Goal: Navigation & Orientation: Find specific page/section

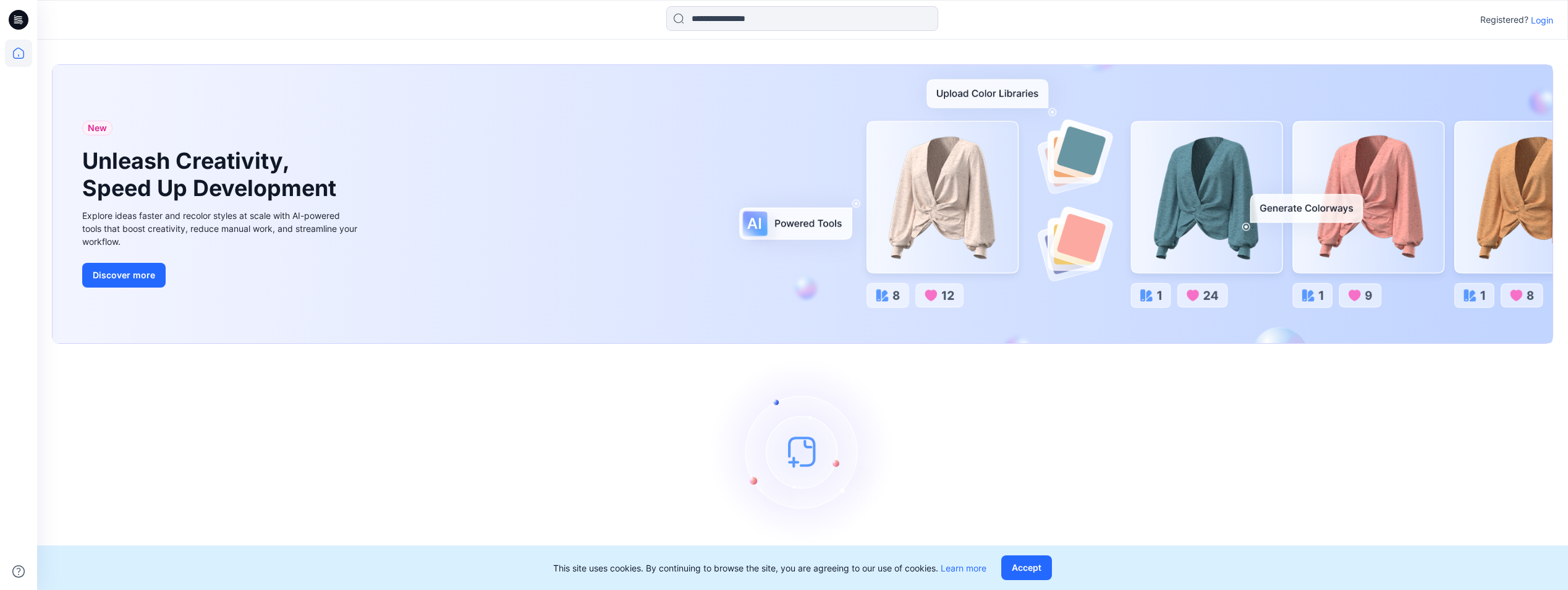
click at [1538, 14] on p "Login" at bounding box center [1542, 20] width 22 height 13
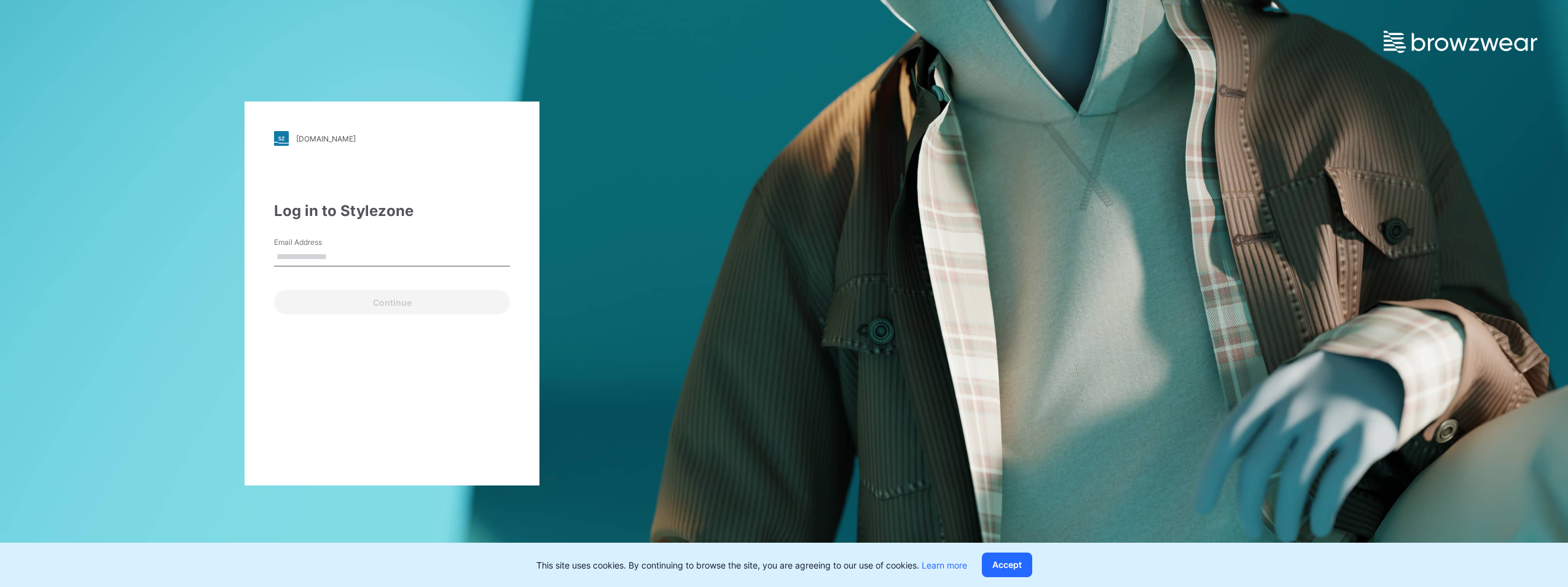
click at [406, 258] on input "Email Address" at bounding box center [392, 257] width 236 height 18
type input "**********"
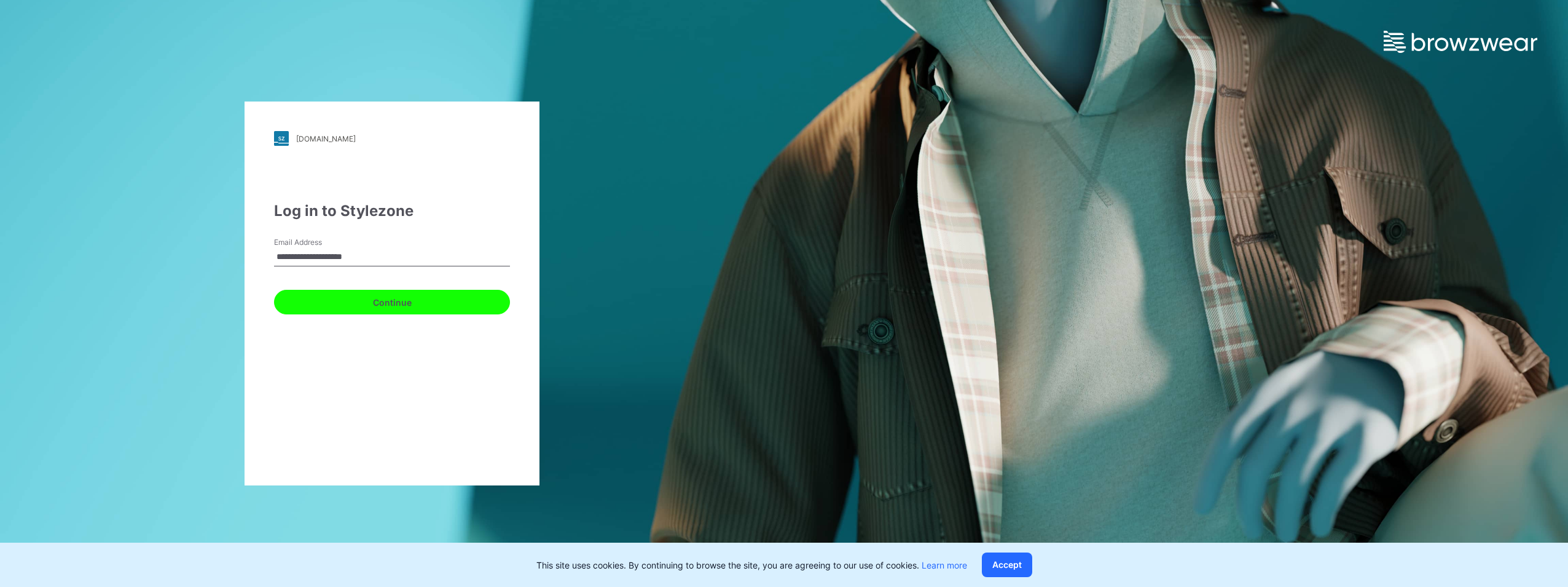
click at [403, 306] on button "Continue" at bounding box center [392, 302] width 236 height 25
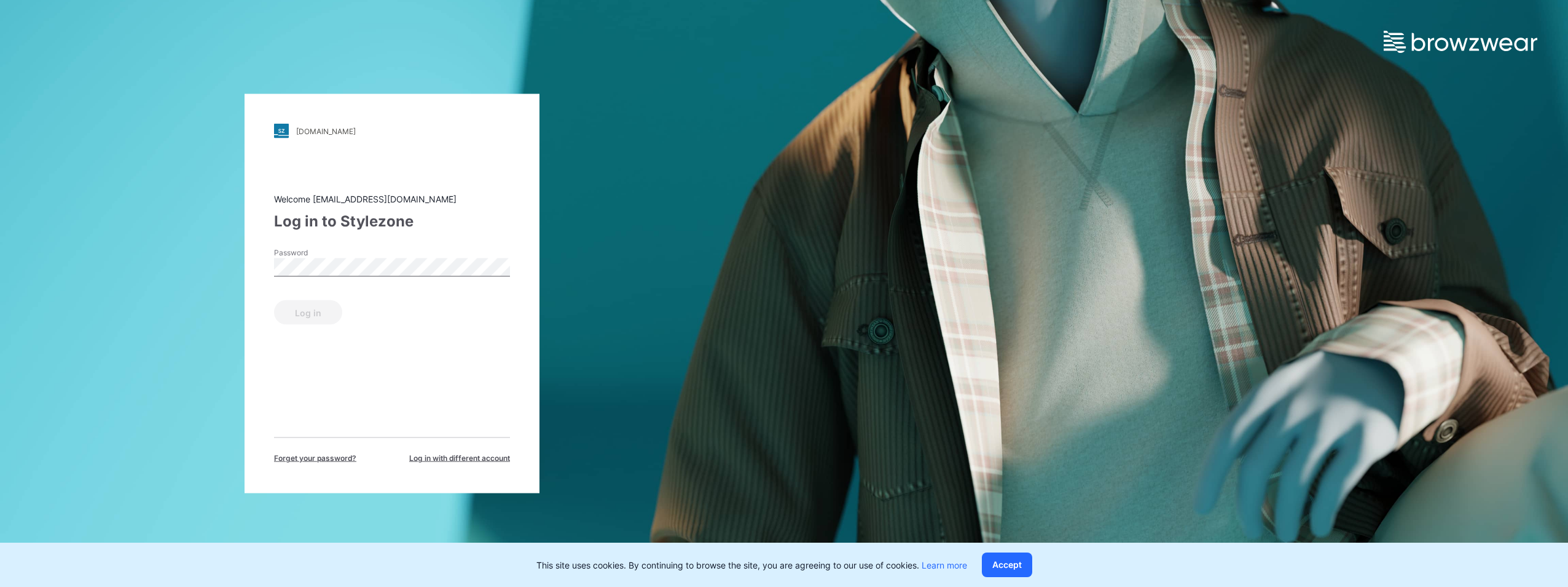
click at [399, 257] on div "Password" at bounding box center [392, 266] width 236 height 37
click at [315, 311] on button "Log in" at bounding box center [308, 312] width 68 height 25
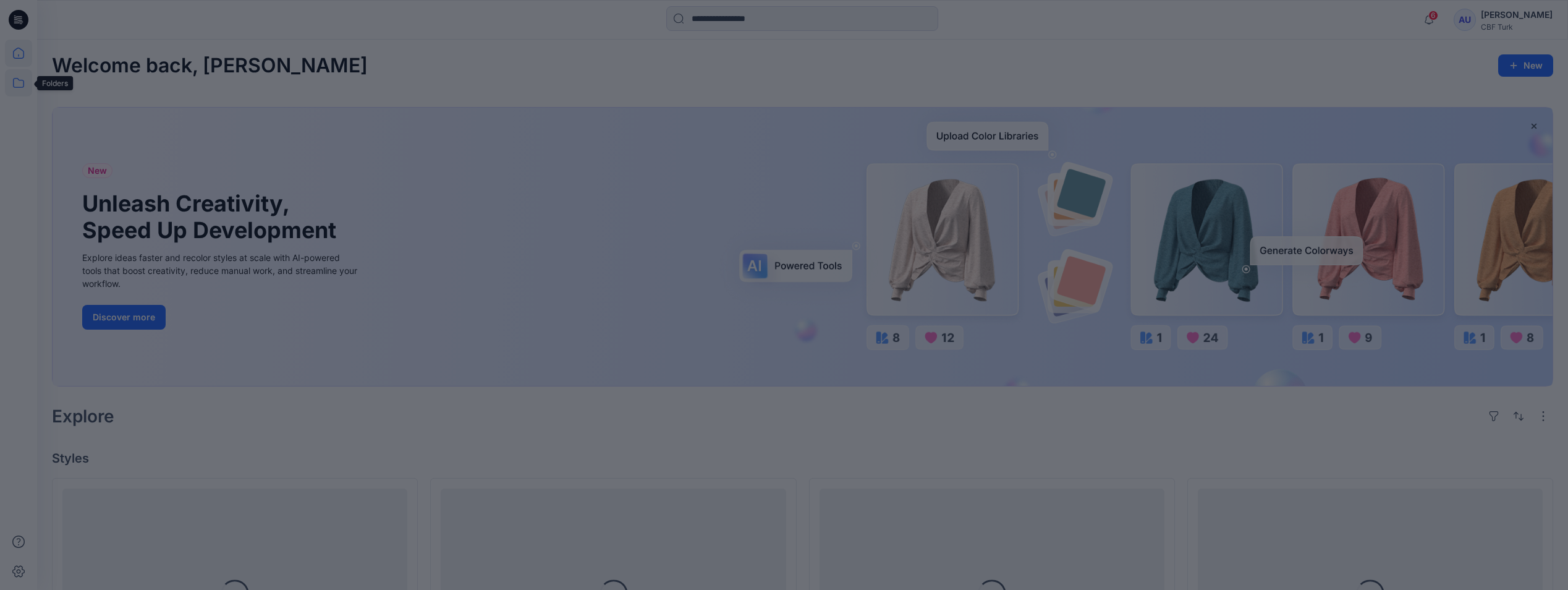
click at [8, 82] on div at bounding box center [784, 295] width 1568 height 590
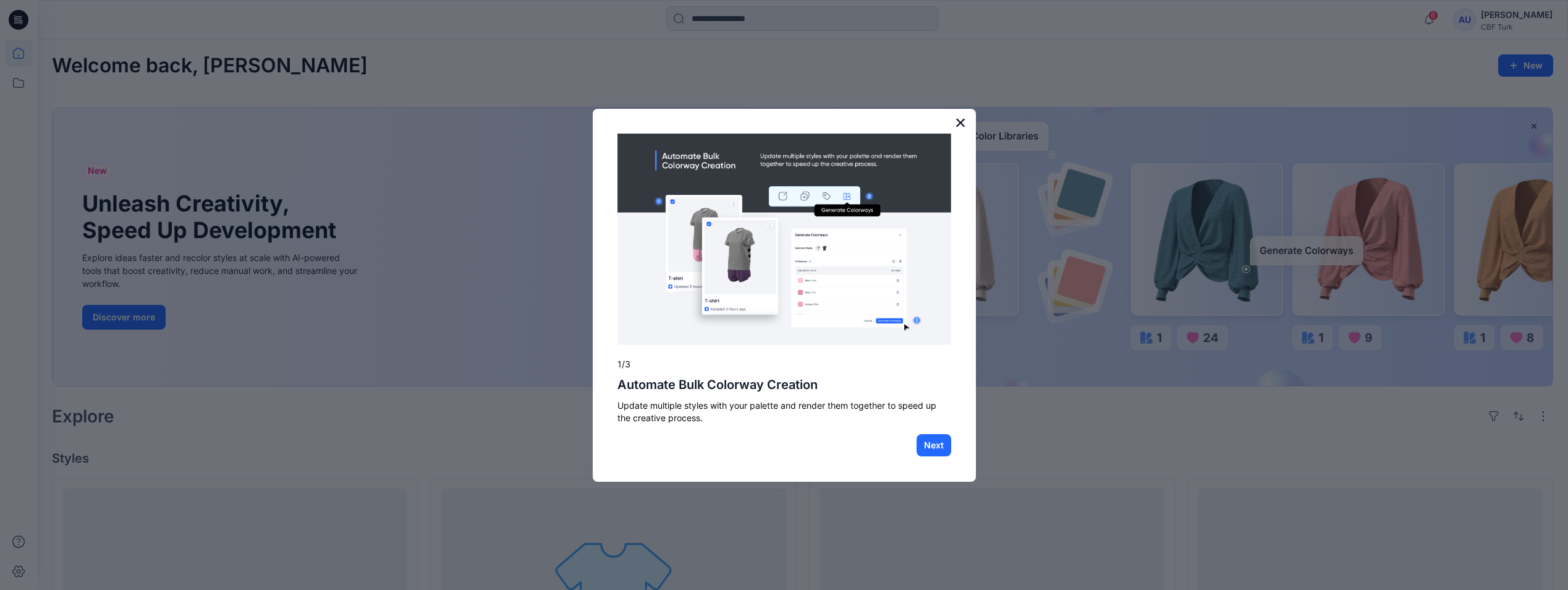
click at [959, 125] on button "×" at bounding box center [960, 122] width 12 height 19
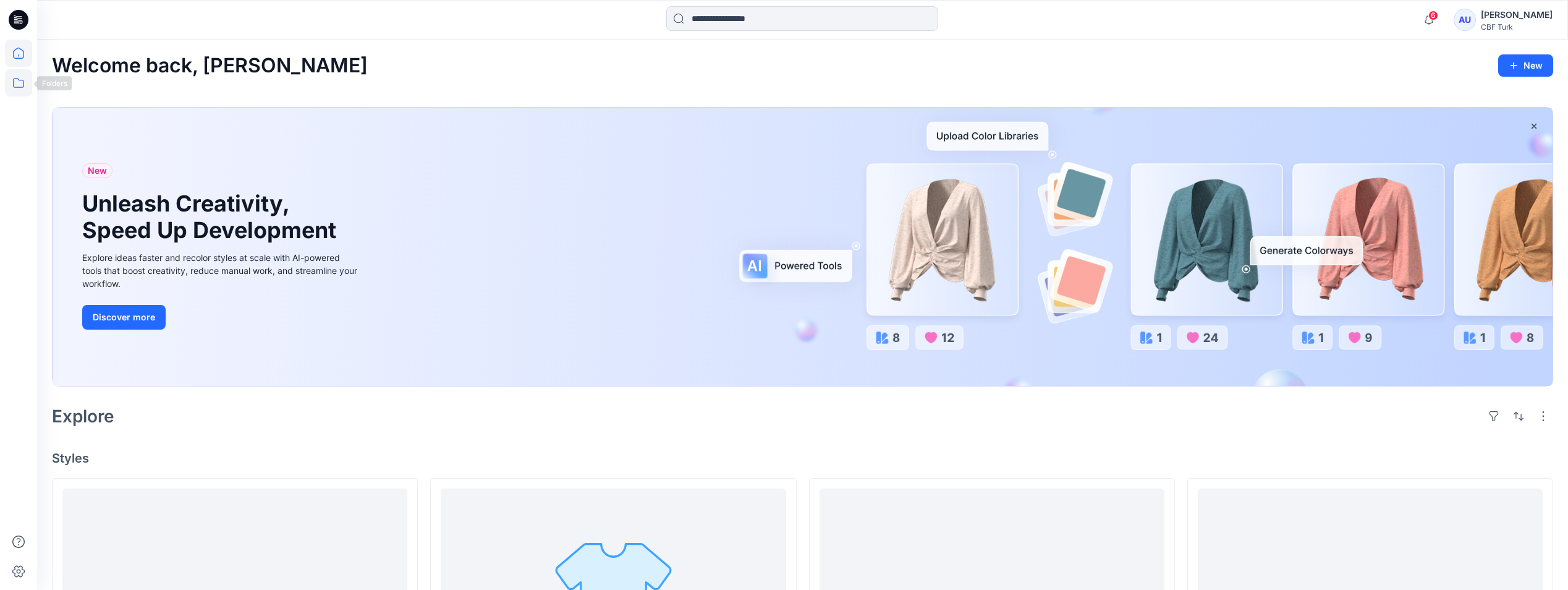
click at [30, 79] on icon at bounding box center [18, 83] width 27 height 27
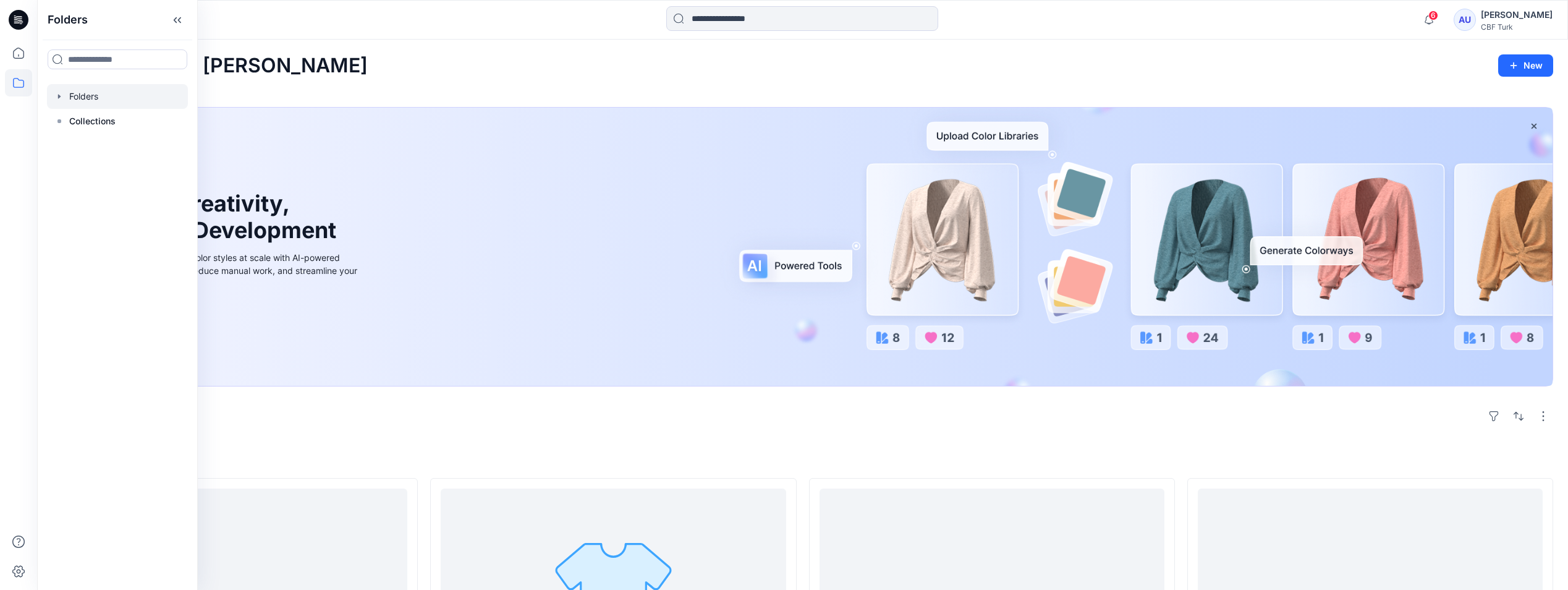
click at [91, 96] on div at bounding box center [118, 96] width 141 height 25
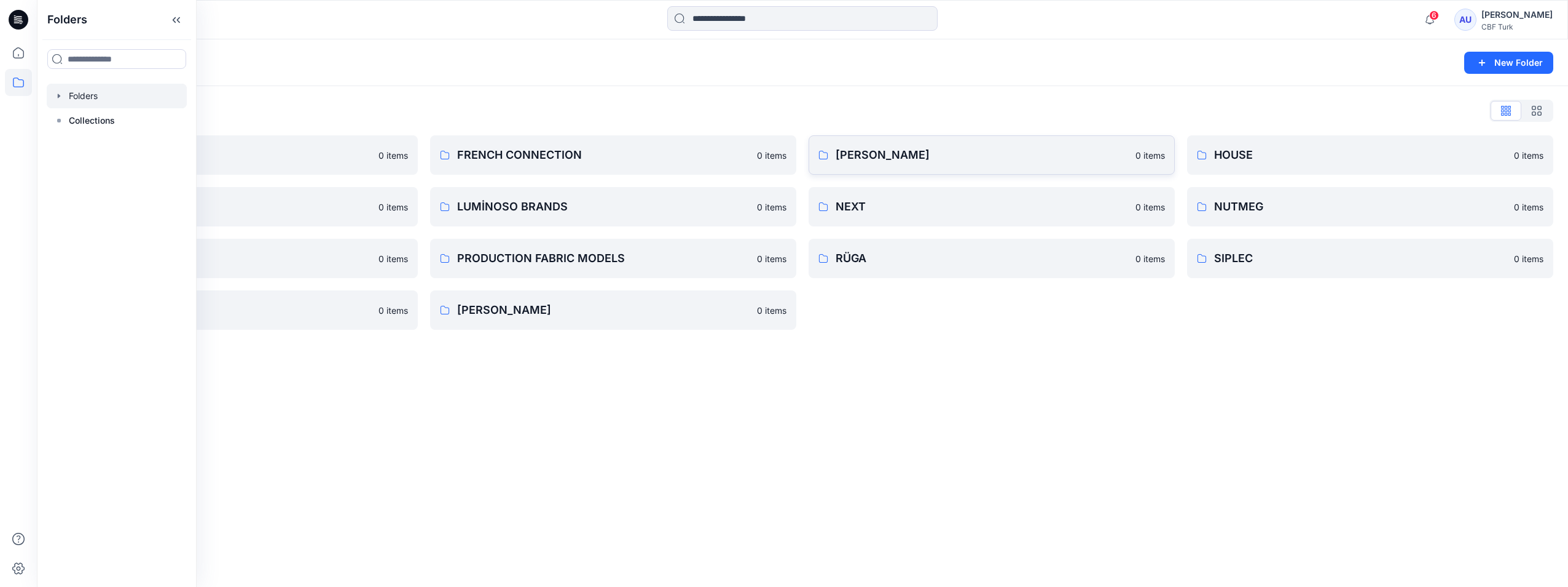
click at [861, 165] on link "[PERSON_NAME] 0 items" at bounding box center [992, 155] width 366 height 40
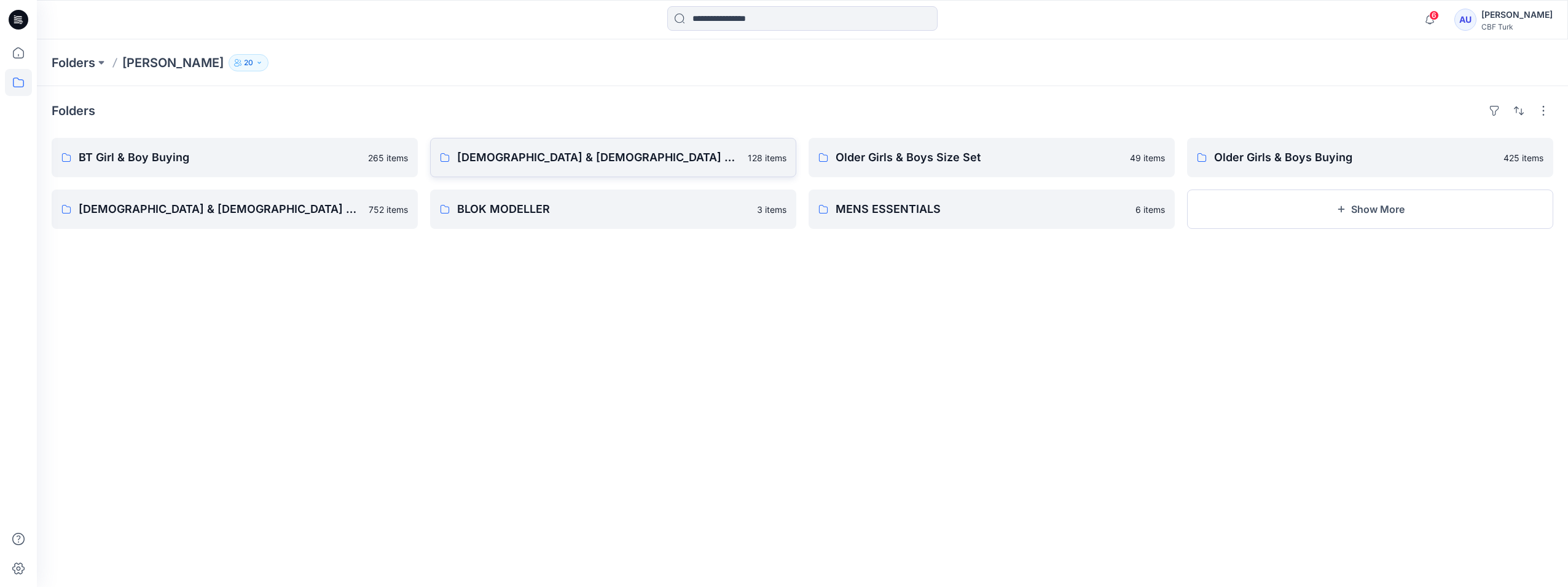
click at [525, 162] on p "[DEMOGRAPHIC_DATA] & [DEMOGRAPHIC_DATA] Bootom Size Set" at bounding box center [599, 157] width 283 height 18
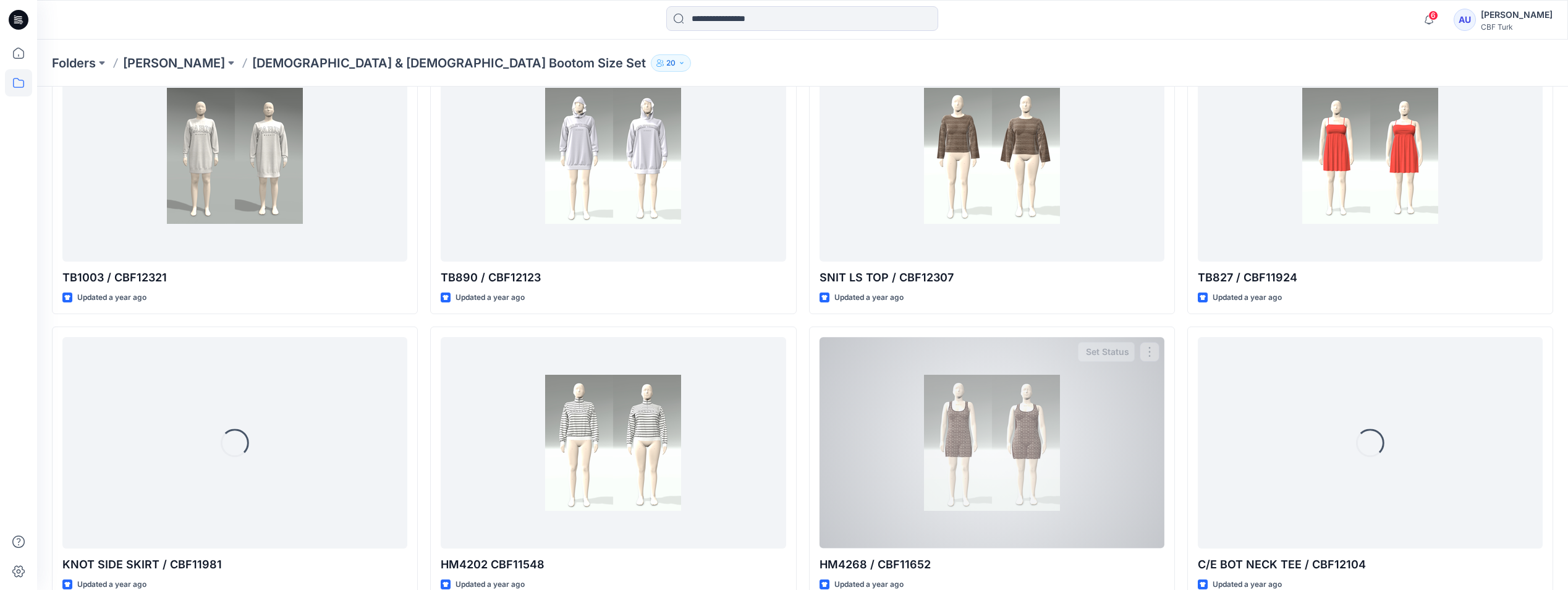
scroll to position [2578, 0]
